Goal: Task Accomplishment & Management: Complete application form

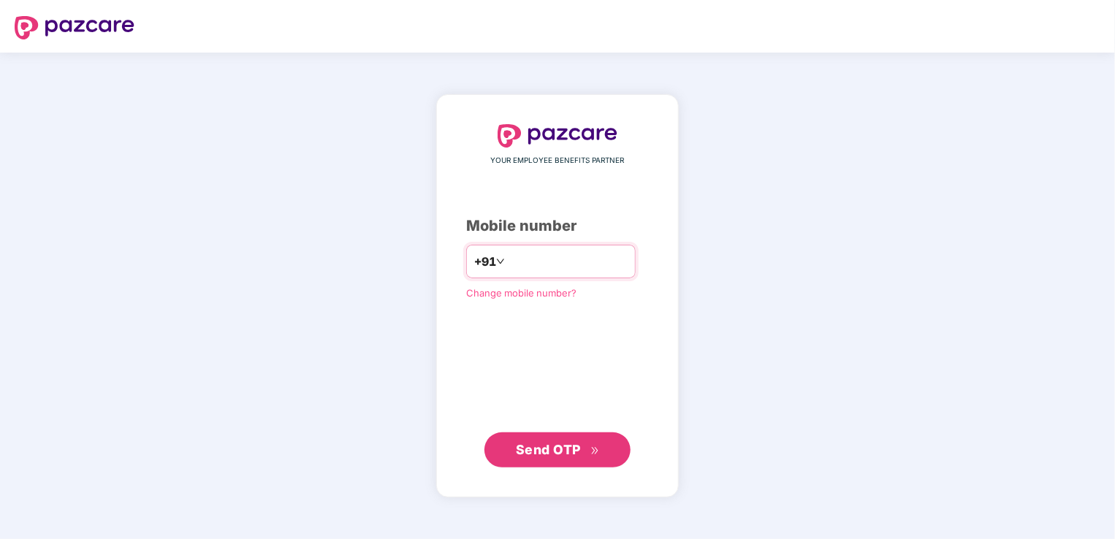
click at [514, 259] on input "number" at bounding box center [568, 261] width 120 height 23
click at [508, 259] on input "**********" at bounding box center [568, 261] width 120 height 23
type input "**********"
click at [742, 283] on div "**********" at bounding box center [557, 296] width 1115 height 487
click at [564, 441] on span "Send OTP" at bounding box center [548, 448] width 65 height 15
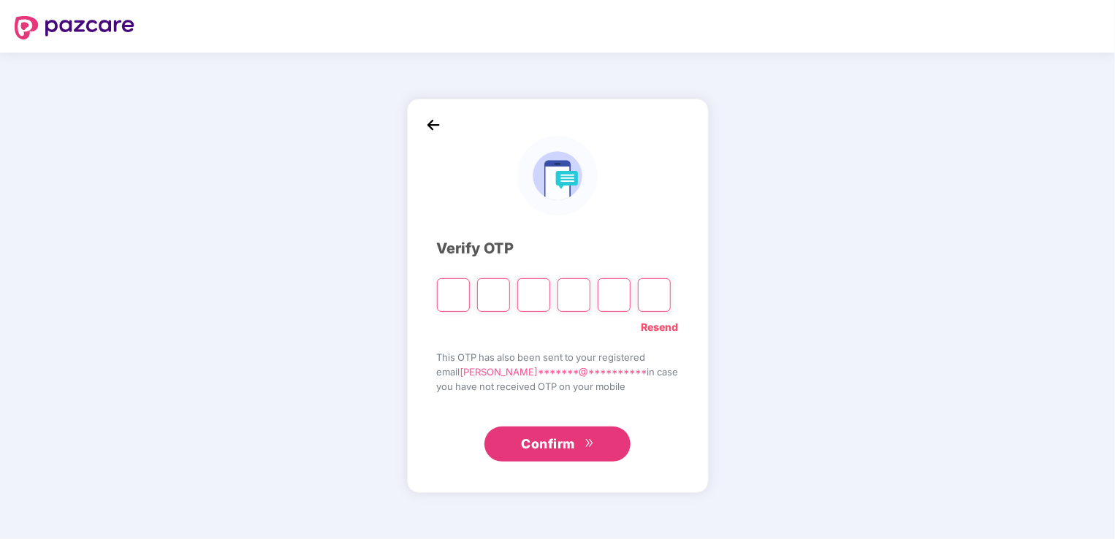
paste input "*"
type input "*"
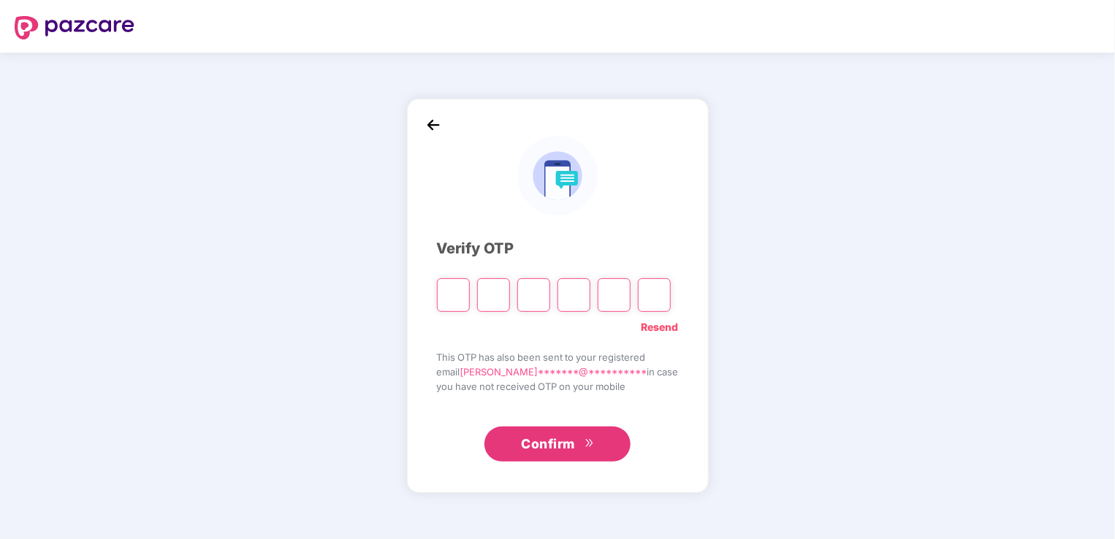
type input "*"
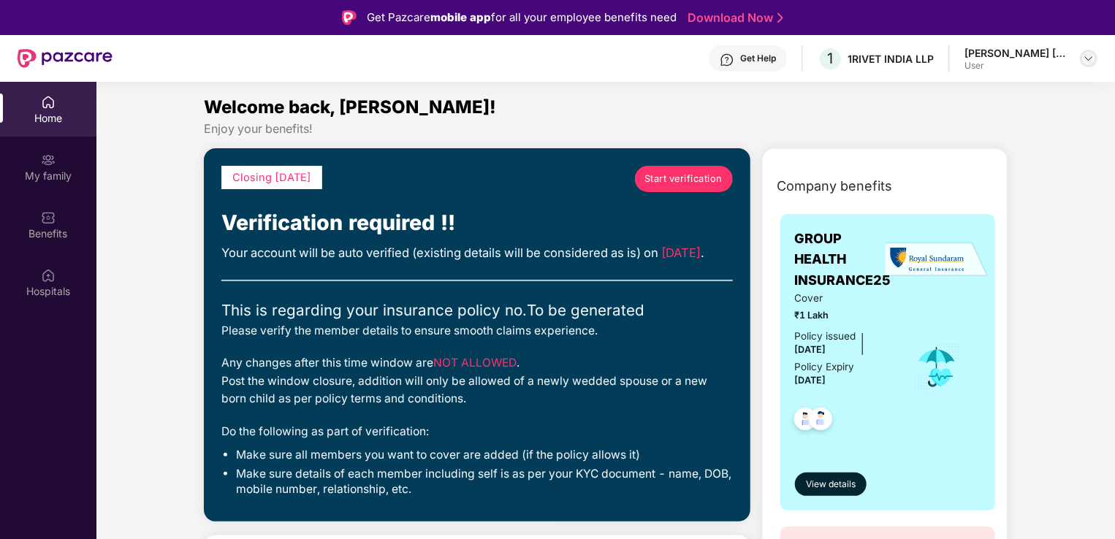
click at [1080, 58] on div at bounding box center [1089, 59] width 18 height 18
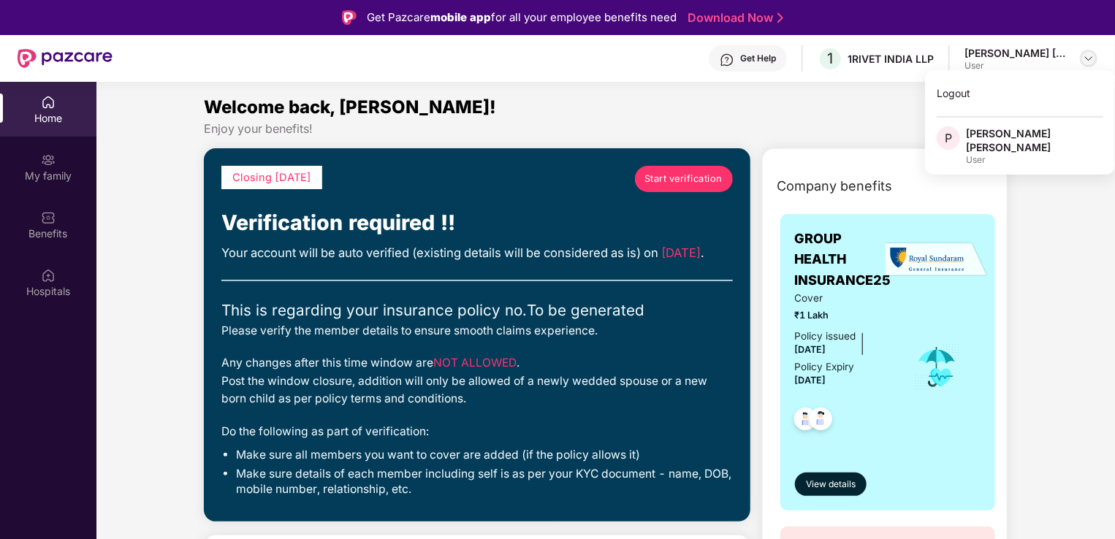
click at [1086, 56] on img at bounding box center [1089, 59] width 12 height 12
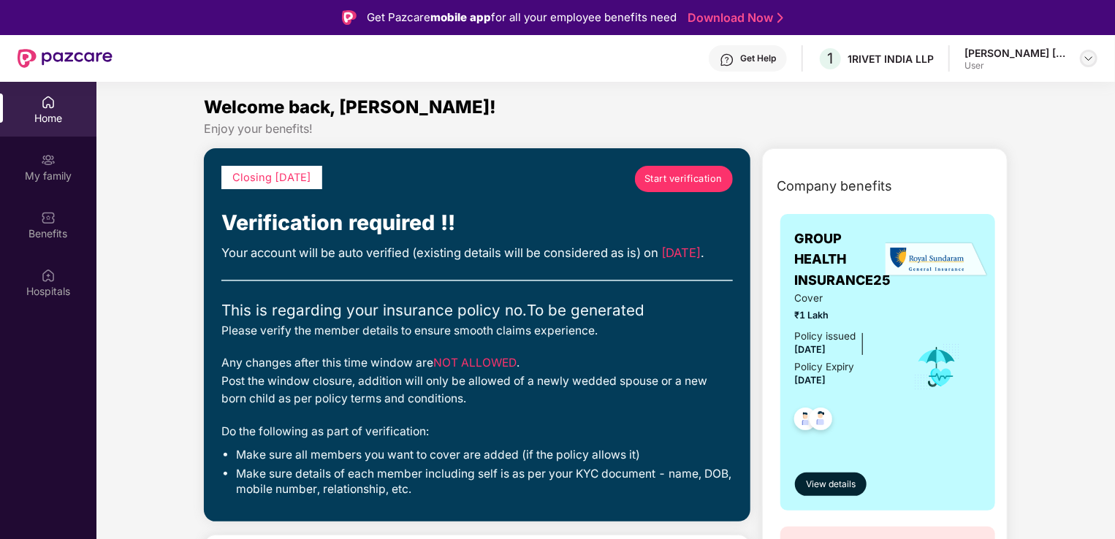
click at [1086, 56] on img at bounding box center [1089, 59] width 12 height 12
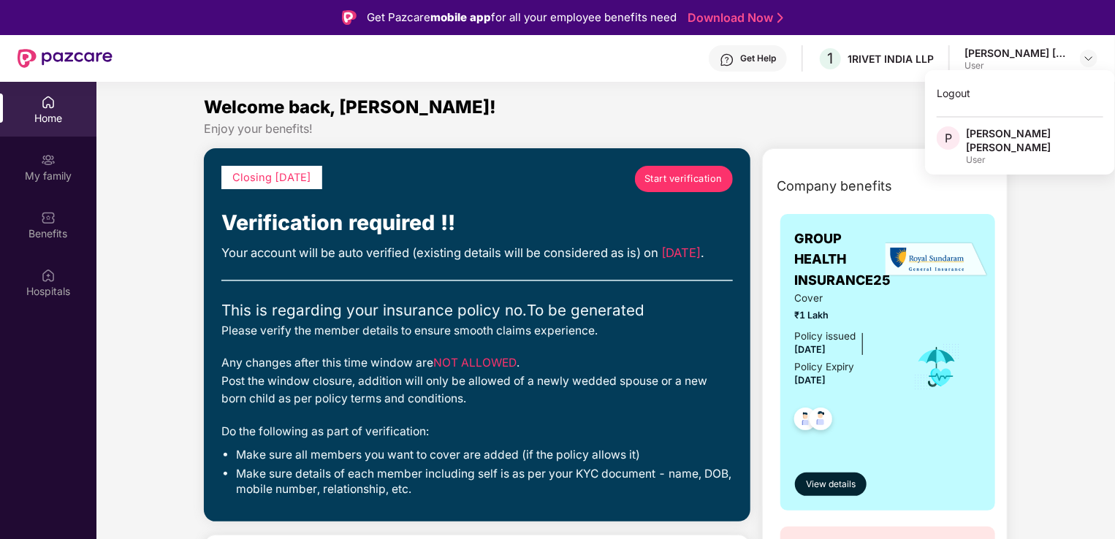
click at [831, 132] on div "Enjoy your benefits!" at bounding box center [606, 128] width 804 height 15
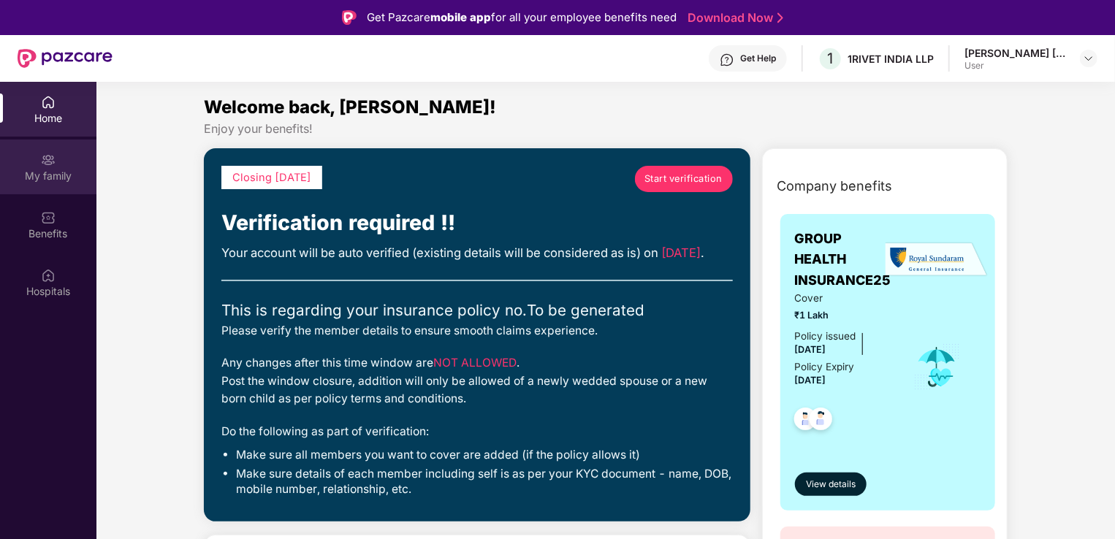
click at [28, 171] on div "My family" at bounding box center [48, 176] width 96 height 15
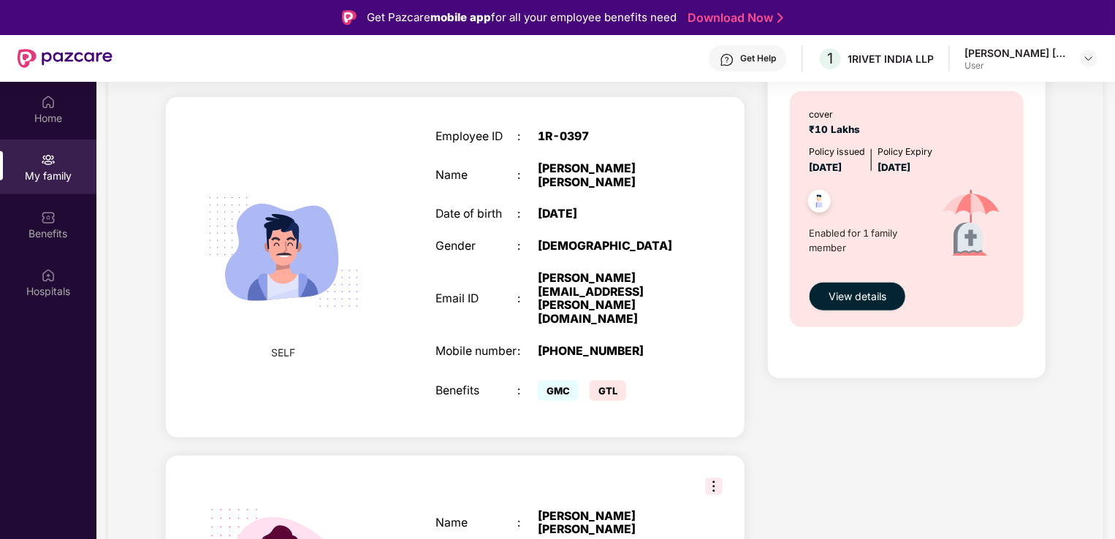
scroll to position [539, 0]
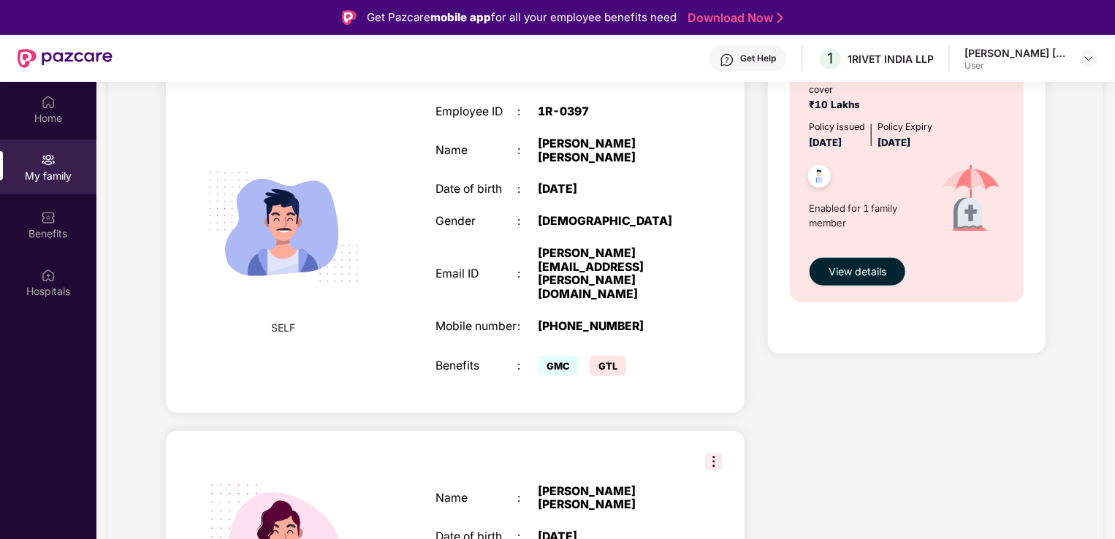
click at [853, 267] on span "View details" at bounding box center [858, 272] width 58 height 16
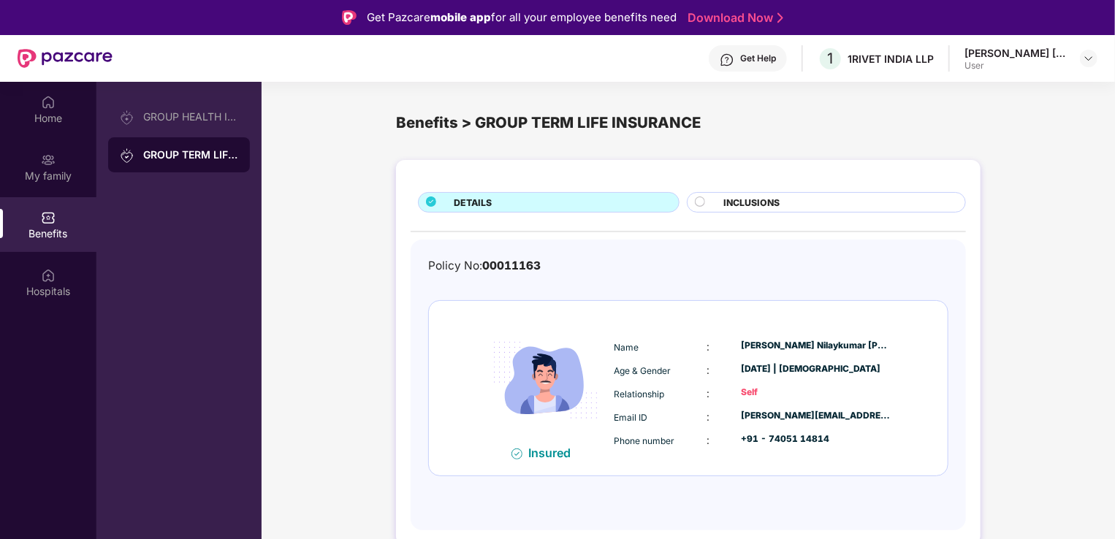
click at [699, 202] on circle at bounding box center [699, 201] width 9 height 9
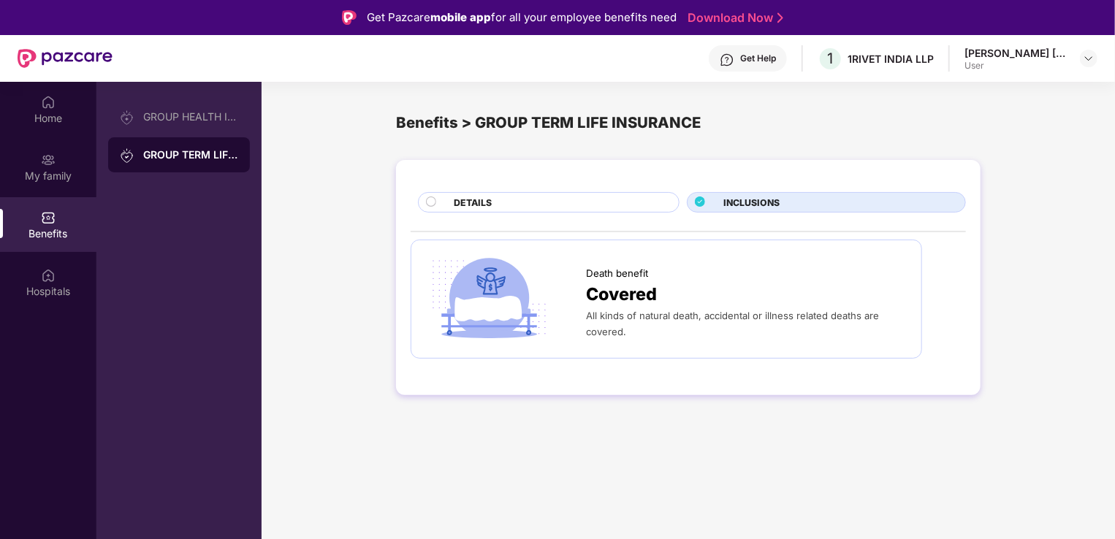
click at [586, 205] on div "DETAILS" at bounding box center [558, 204] width 225 height 16
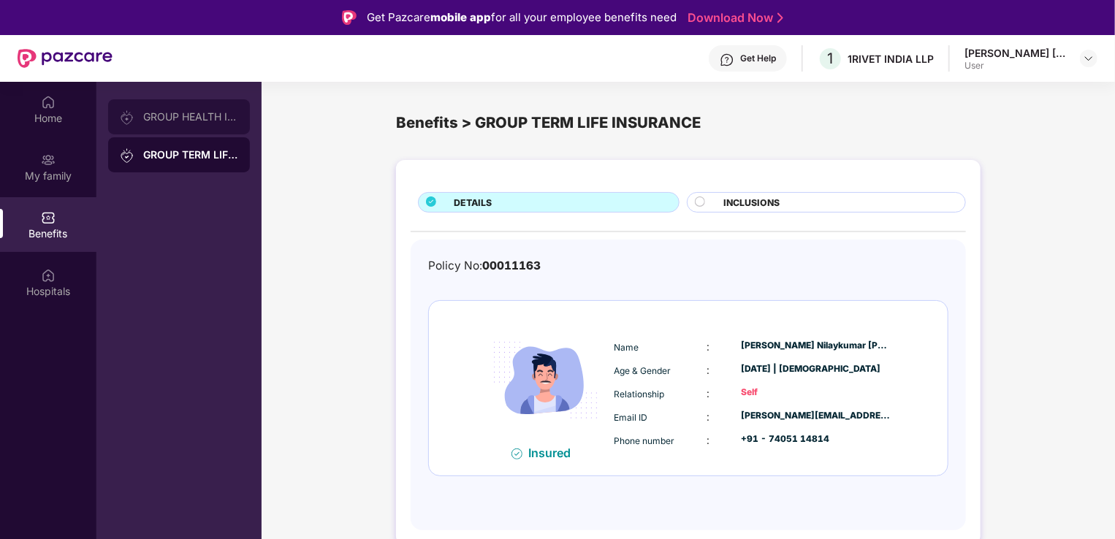
click at [195, 118] on div "GROUP HEALTH INSURANCE25" at bounding box center [190, 117] width 95 height 12
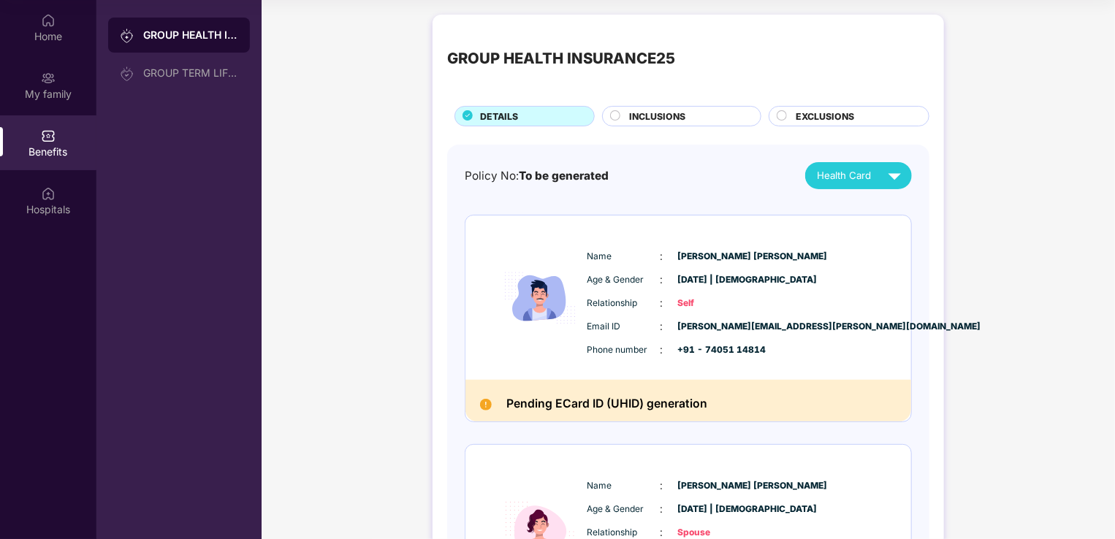
click at [620, 123] on div at bounding box center [616, 117] width 12 height 15
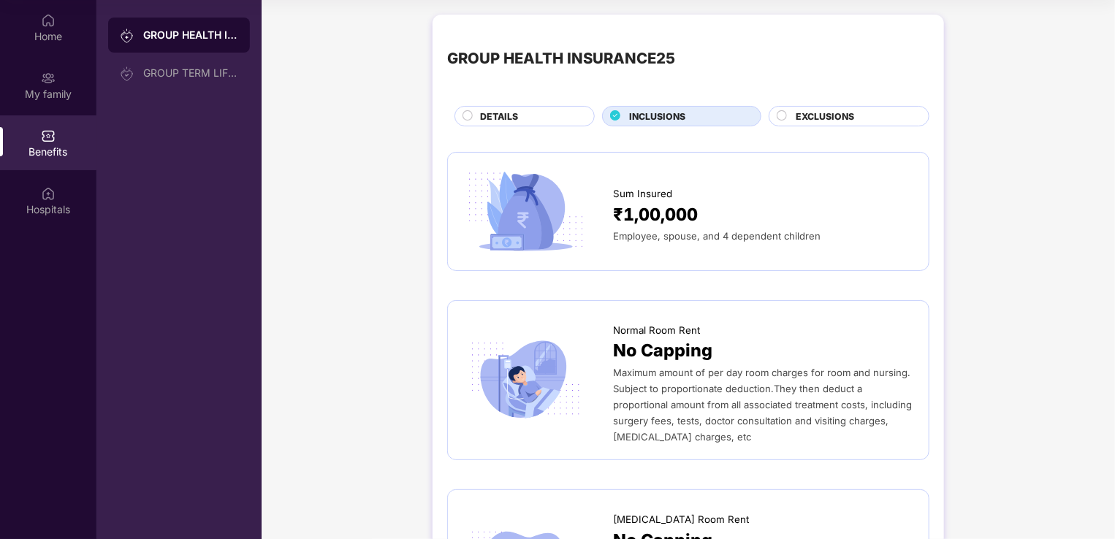
click at [809, 110] on span "EXCLUSIONS" at bounding box center [825, 117] width 58 height 14
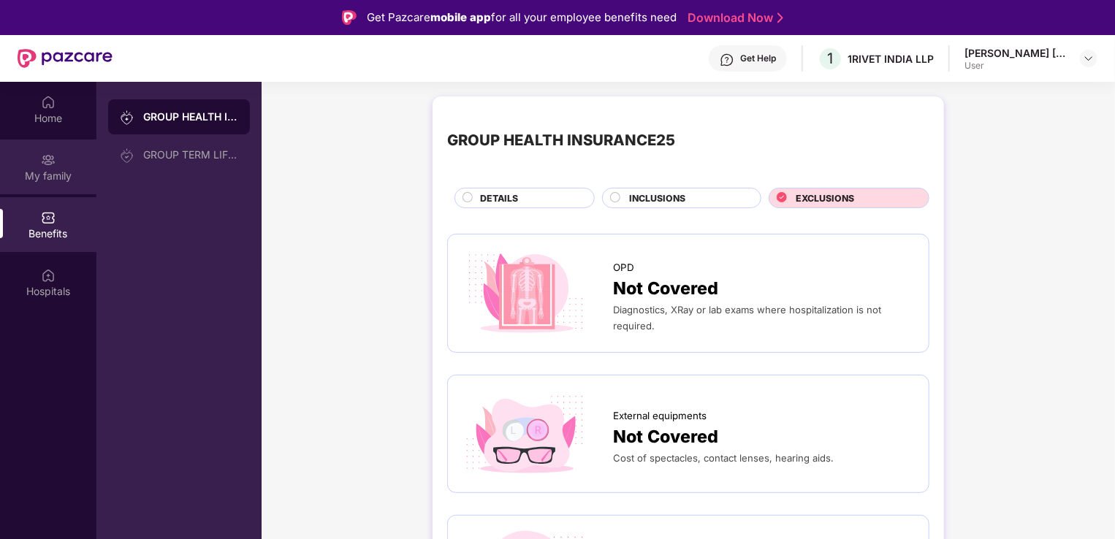
click at [66, 164] on div "My family" at bounding box center [48, 167] width 96 height 55
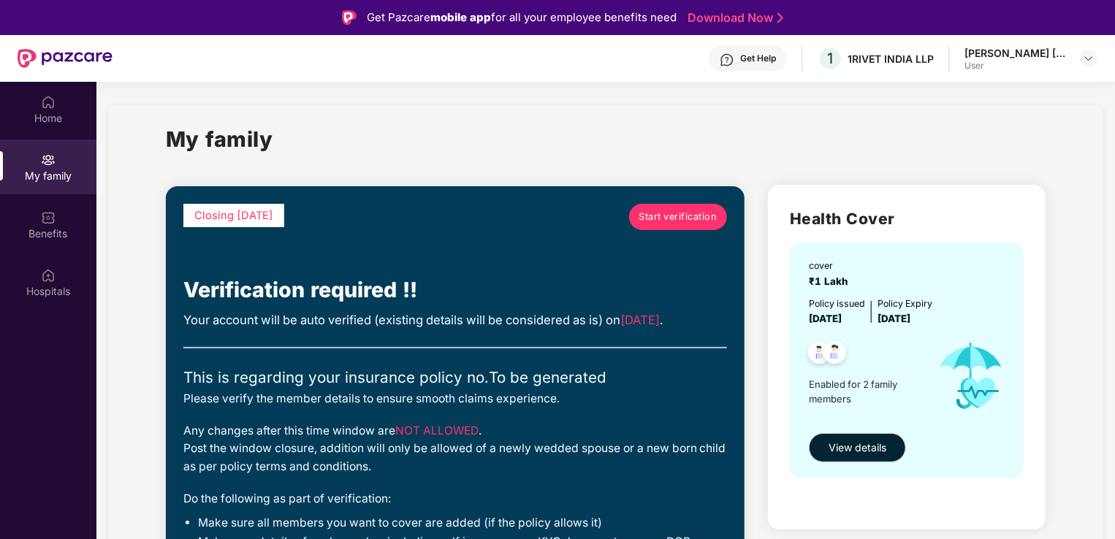
click at [658, 221] on span "Start verification" at bounding box center [678, 217] width 78 height 15
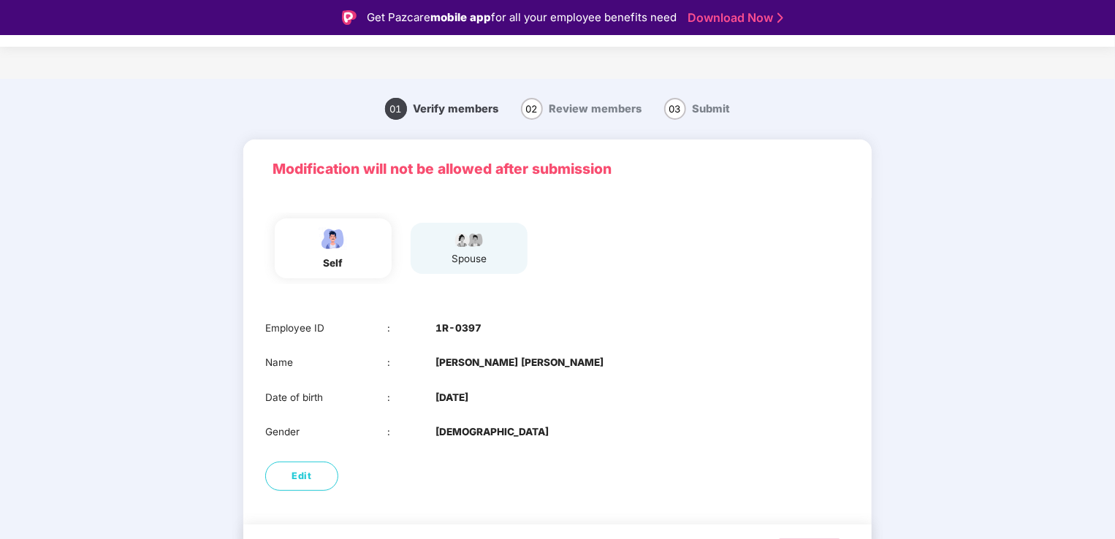
scroll to position [42, 0]
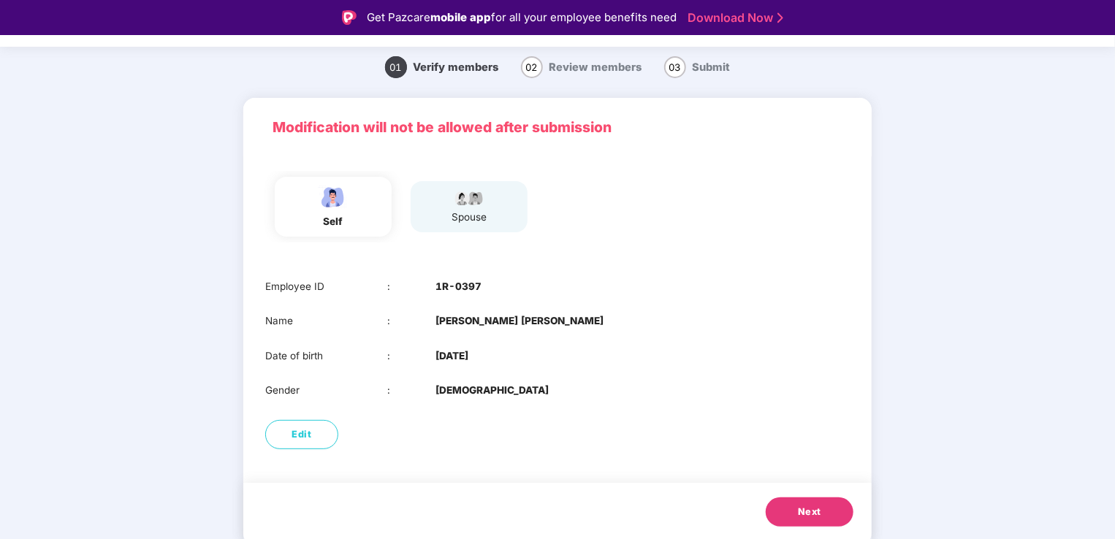
click at [495, 218] on div "spouse" at bounding box center [469, 206] width 117 height 51
click at [814, 509] on span "Next" at bounding box center [809, 512] width 23 height 15
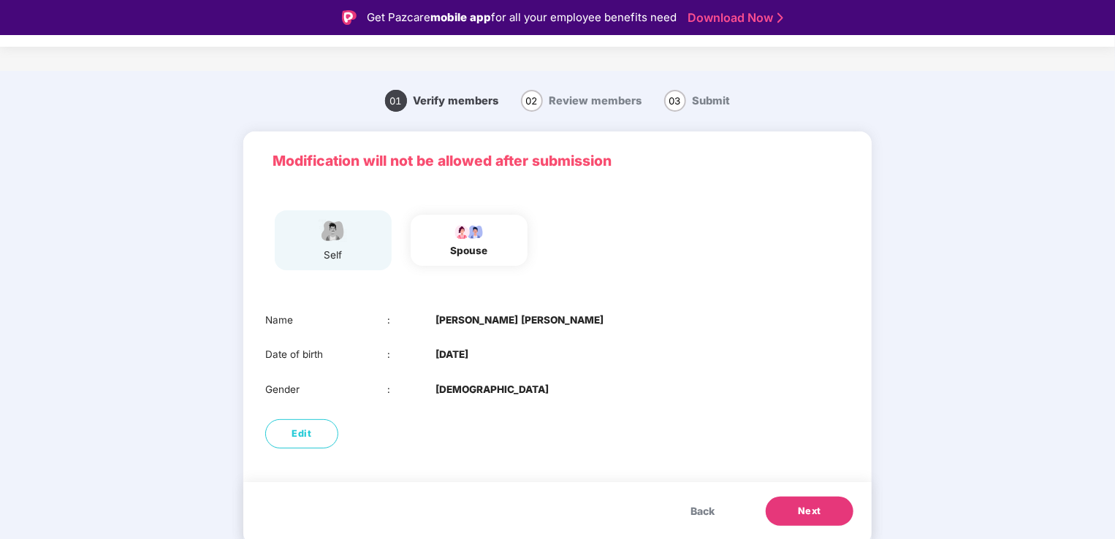
scroll to position [7, 0]
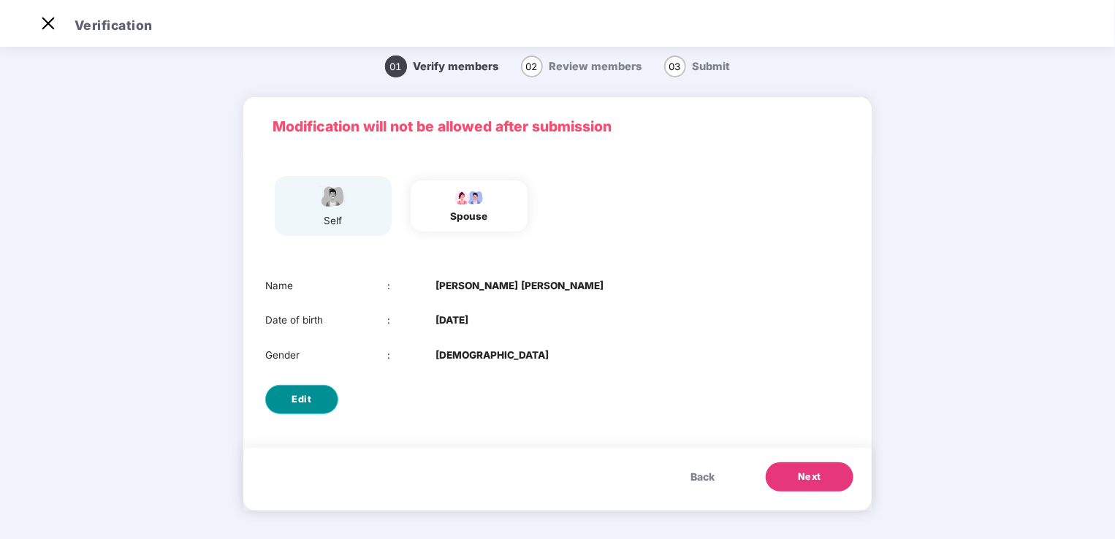
click at [289, 402] on button "Edit" at bounding box center [301, 399] width 73 height 29
select select "******"
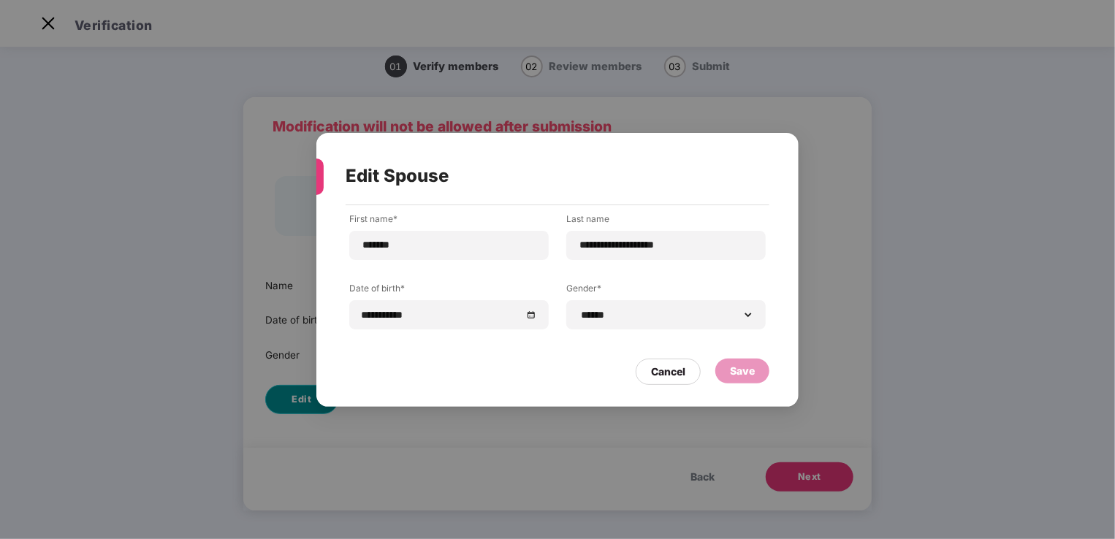
scroll to position [0, 0]
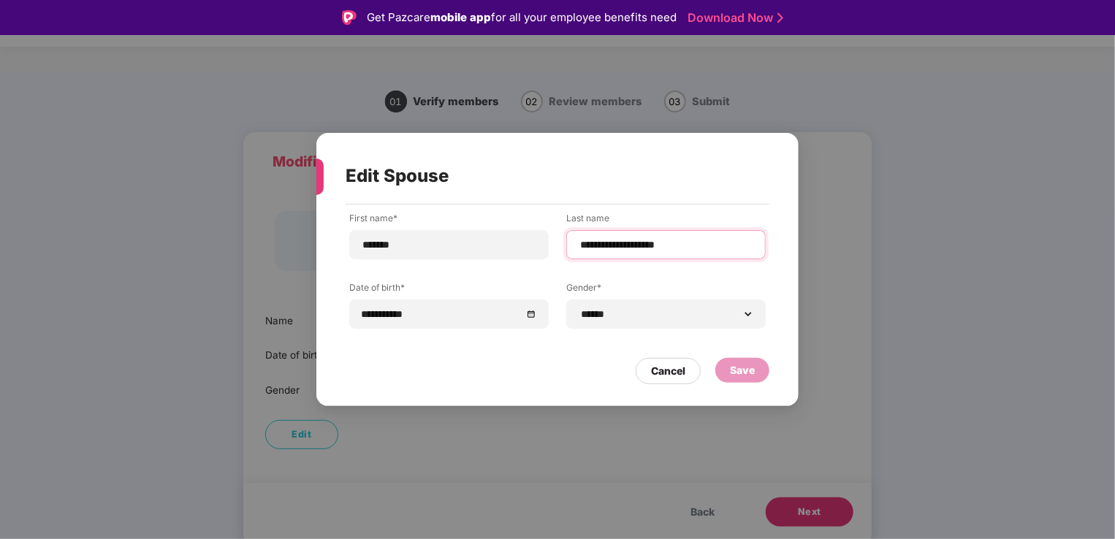
click at [631, 243] on input "**********" at bounding box center [666, 244] width 175 height 15
type input "**********"
click at [728, 367] on div "Save" at bounding box center [742, 370] width 54 height 25
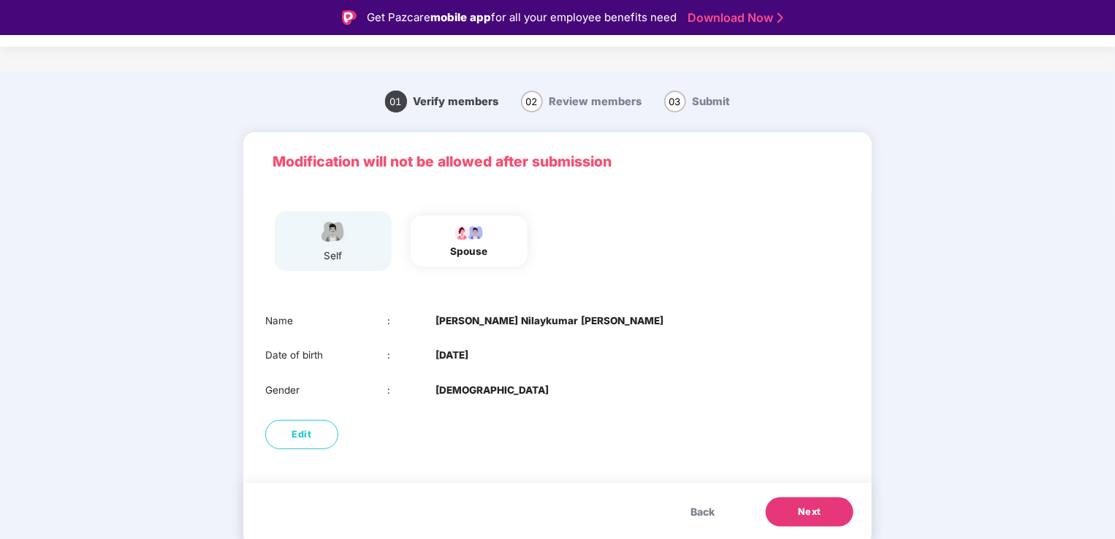
click at [820, 512] on span "Next" at bounding box center [809, 512] width 23 height 15
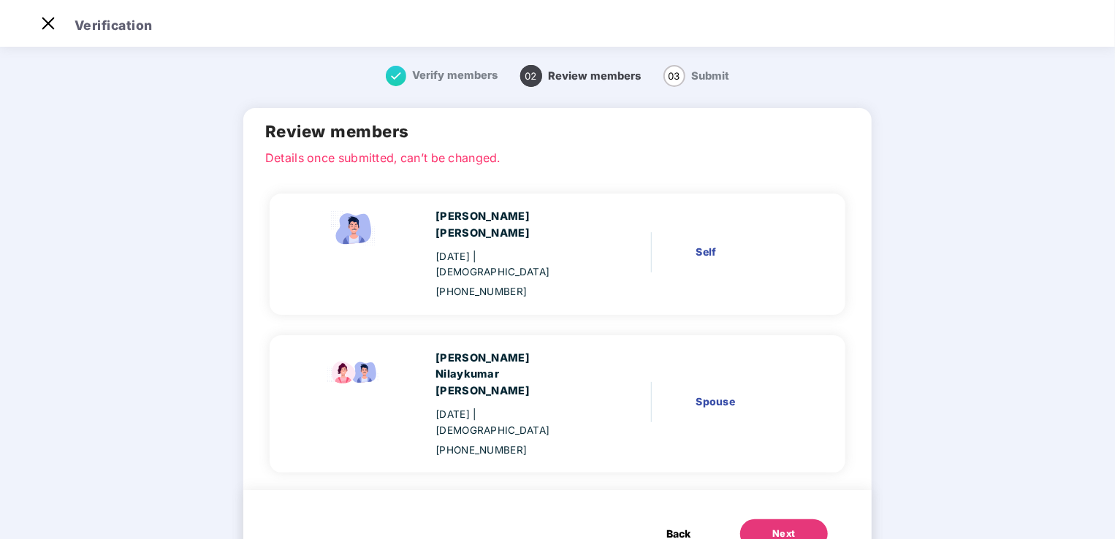
click at [772, 527] on div "Next" at bounding box center [783, 534] width 23 height 15
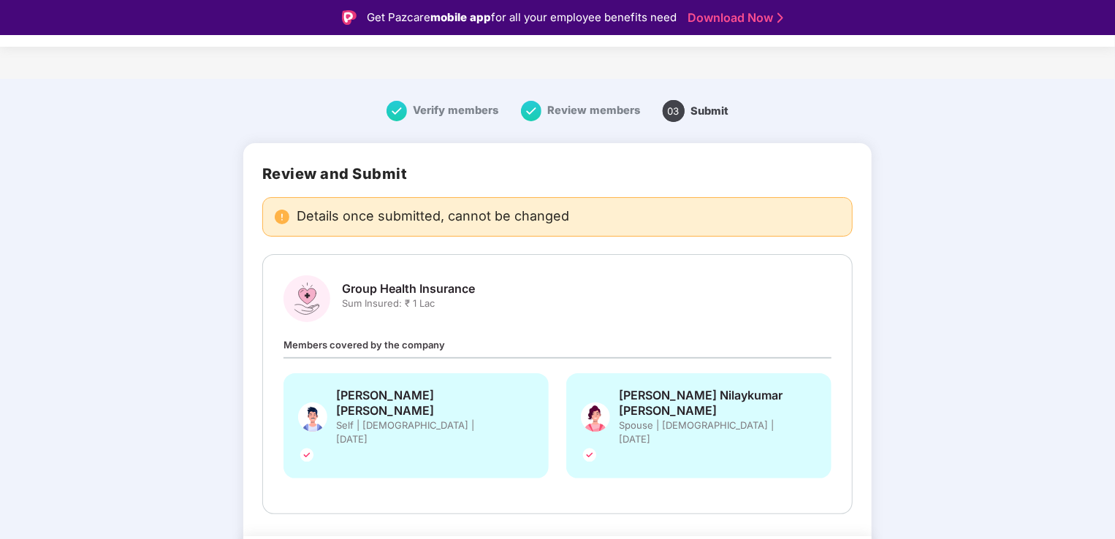
scroll to position [9, 0]
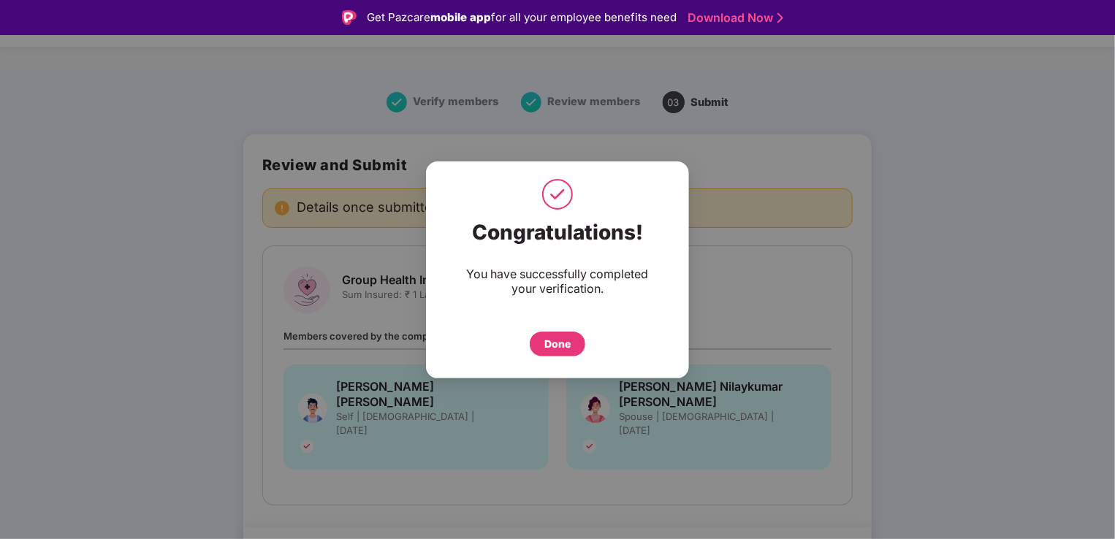
click at [570, 346] on div "Done" at bounding box center [557, 344] width 26 height 16
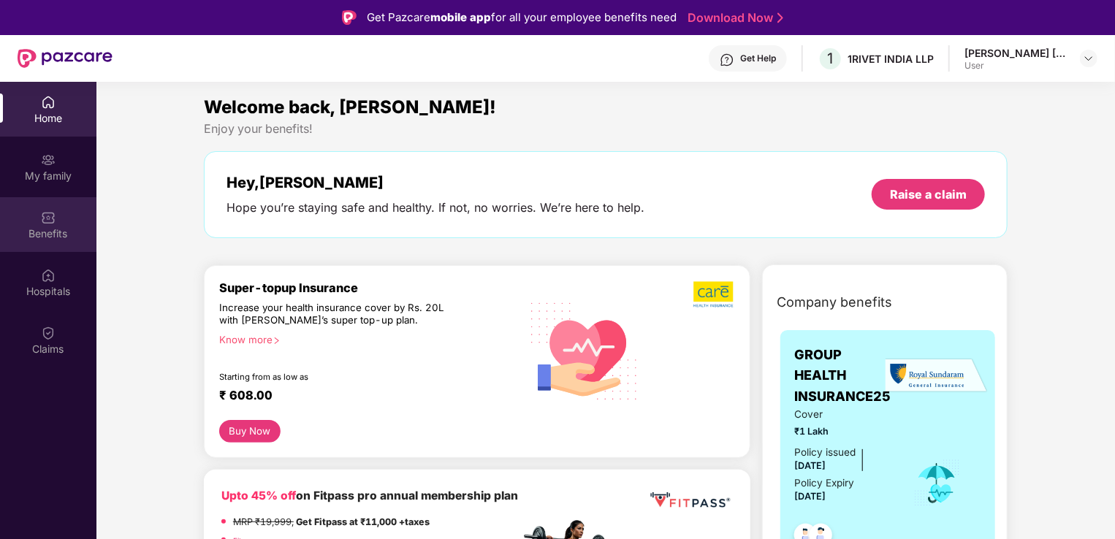
click at [31, 234] on div "Benefits" at bounding box center [48, 233] width 96 height 15
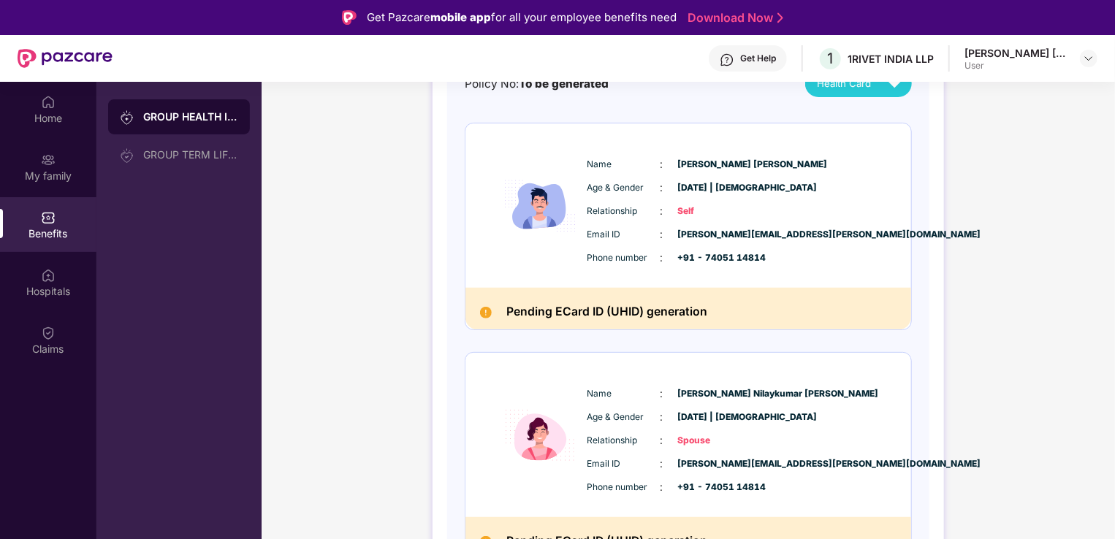
scroll to position [202, 0]
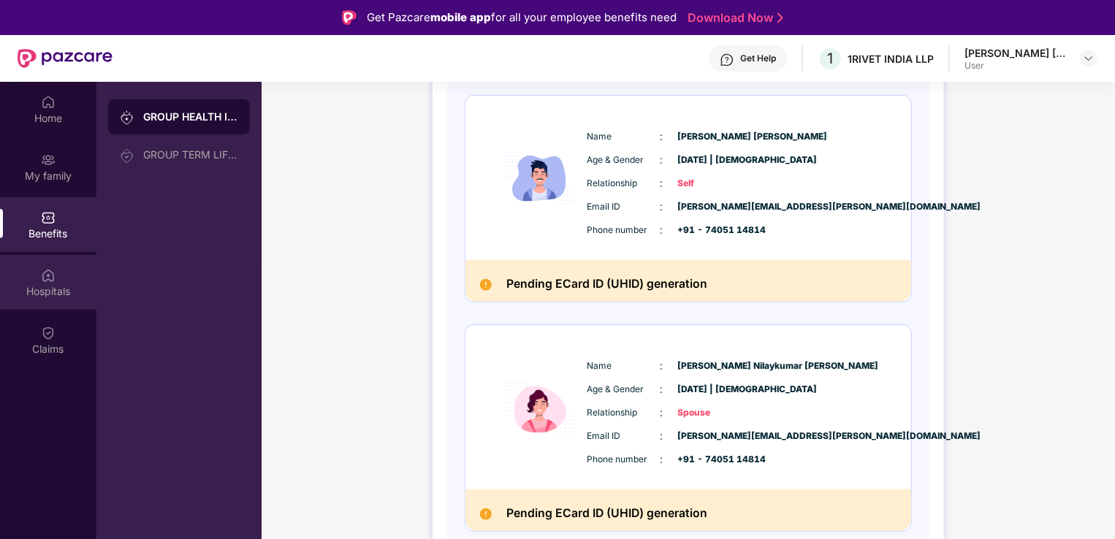
click at [48, 269] on img at bounding box center [48, 275] width 15 height 15
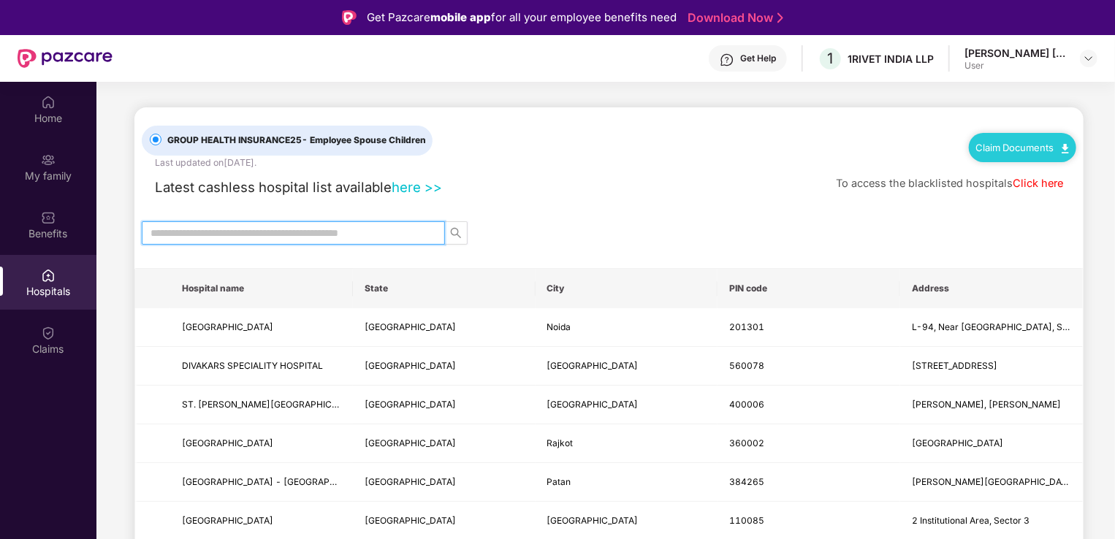
click at [256, 235] on input "text" at bounding box center [288, 233] width 274 height 16
type input "******"
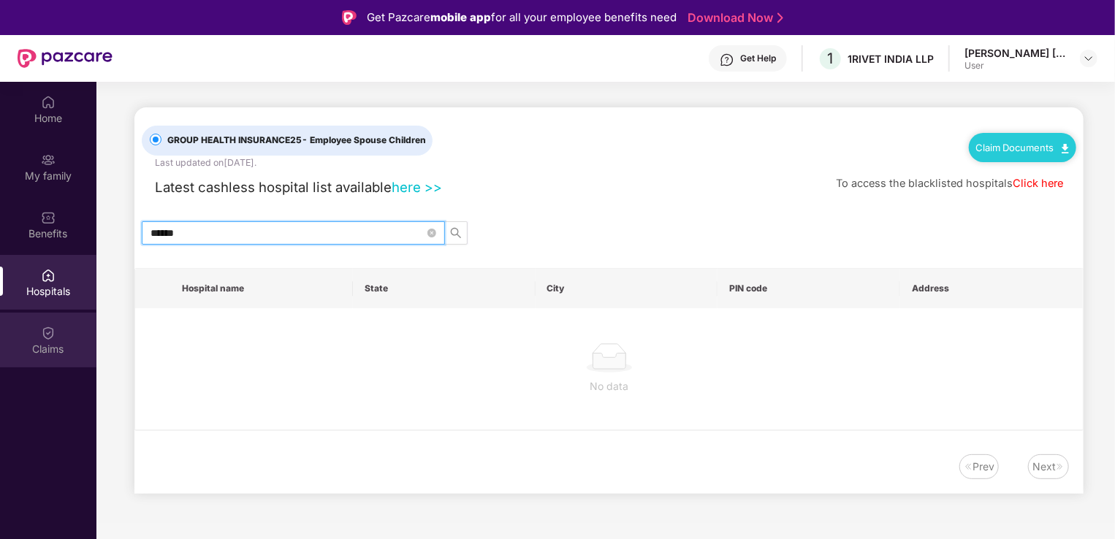
type input "******"
click at [59, 324] on div "Claims" at bounding box center [48, 340] width 96 height 55
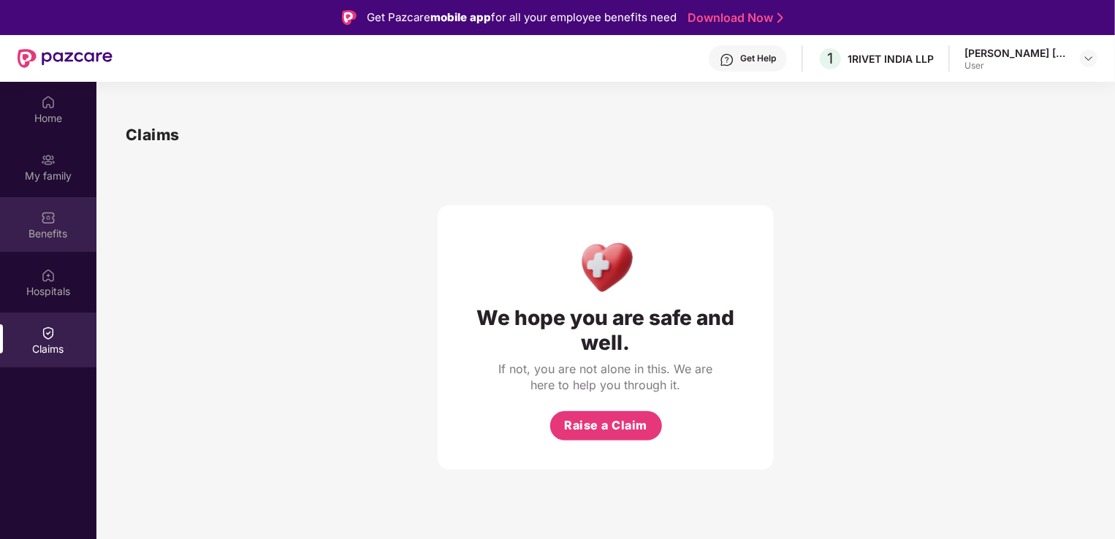
click at [58, 245] on div "Benefits" at bounding box center [48, 224] width 96 height 55
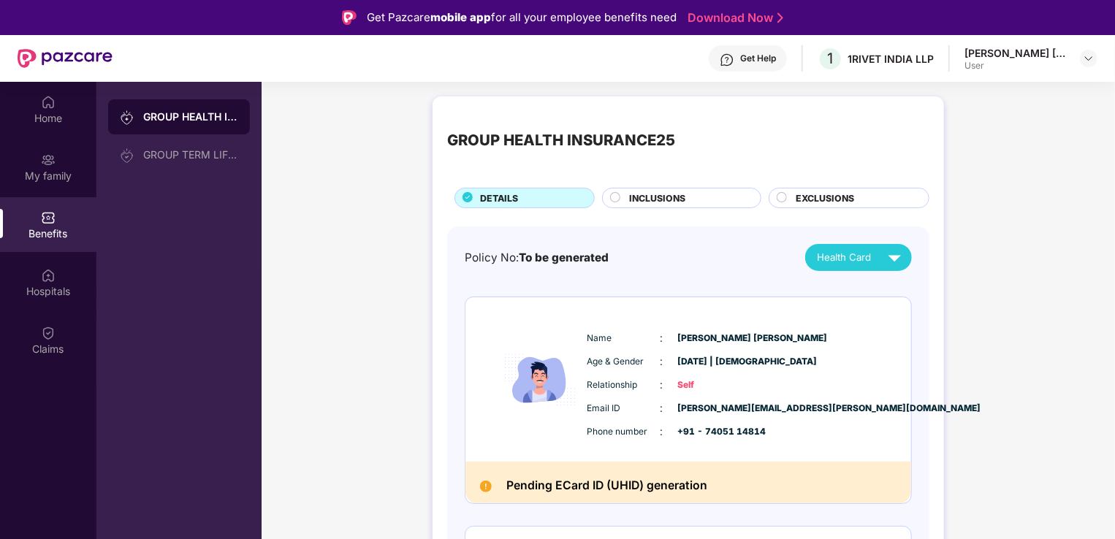
click at [731, 203] on div "INCLUSIONS" at bounding box center [687, 199] width 131 height 16
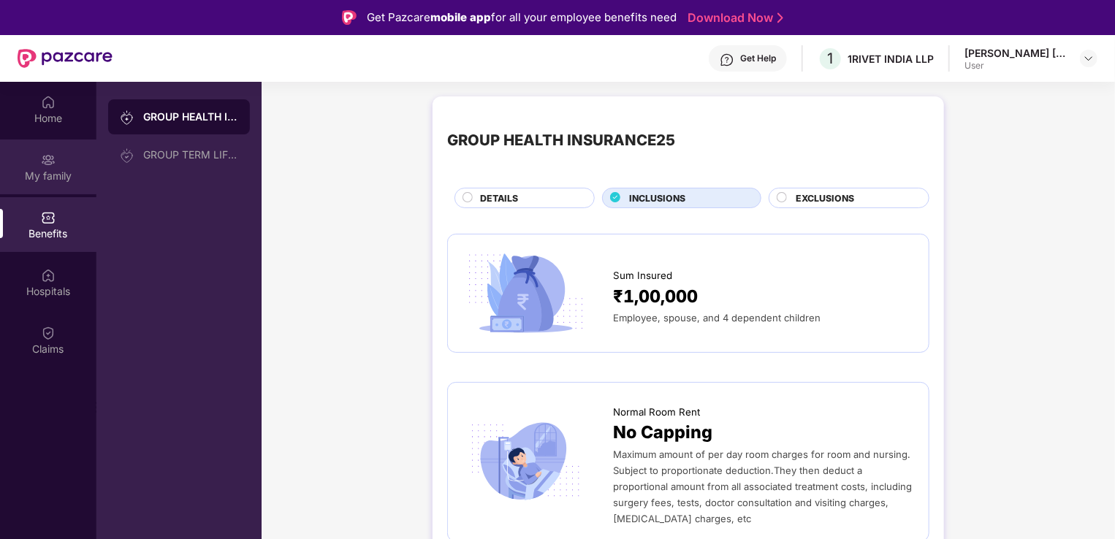
click at [50, 173] on div "My family" at bounding box center [48, 176] width 96 height 15
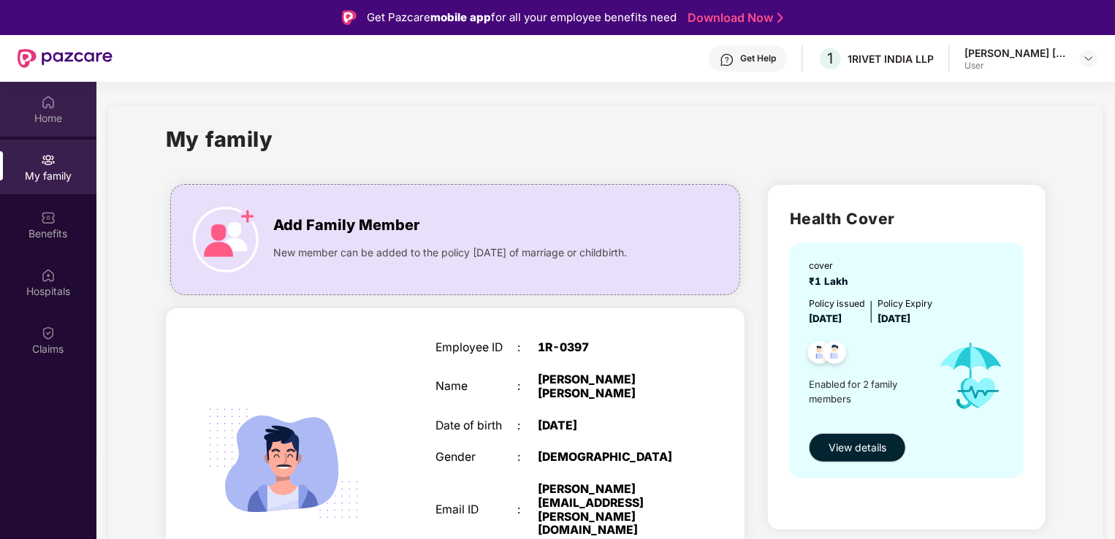
click at [41, 111] on div "Home" at bounding box center [48, 118] width 96 height 15
